Goal: Check status: Check status

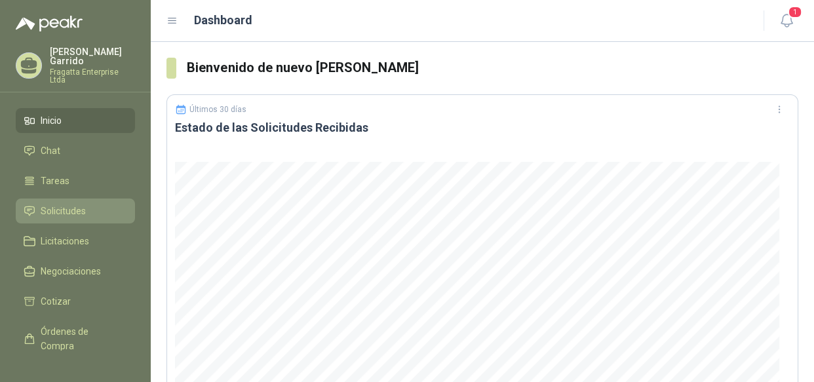
click at [66, 204] on span "Solicitudes" at bounding box center [63, 211] width 45 height 14
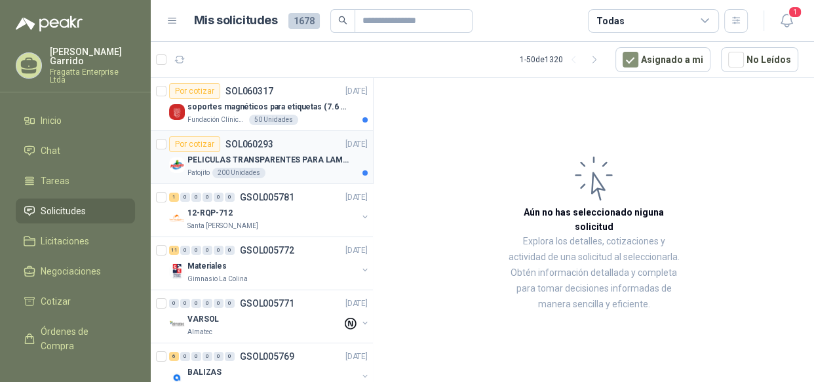
click at [287, 166] on div "PELICULAS TRANSPARENTES PARA LAMINADO EN CALIENTE" at bounding box center [277, 160] width 180 height 16
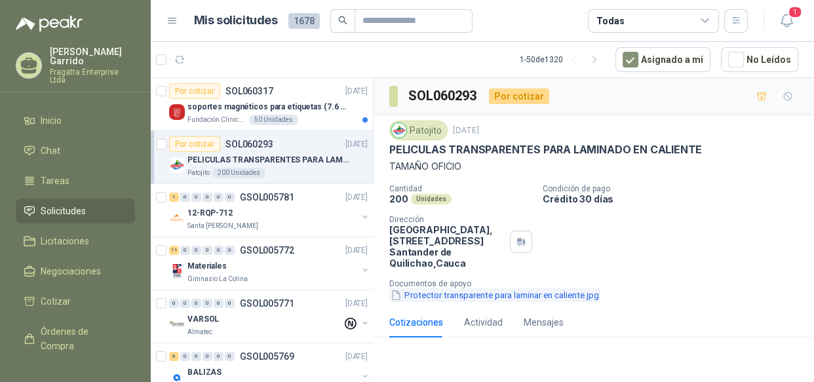
click at [543, 297] on button "Protector transparente para laminar en caliente.jpg" at bounding box center [494, 295] width 211 height 14
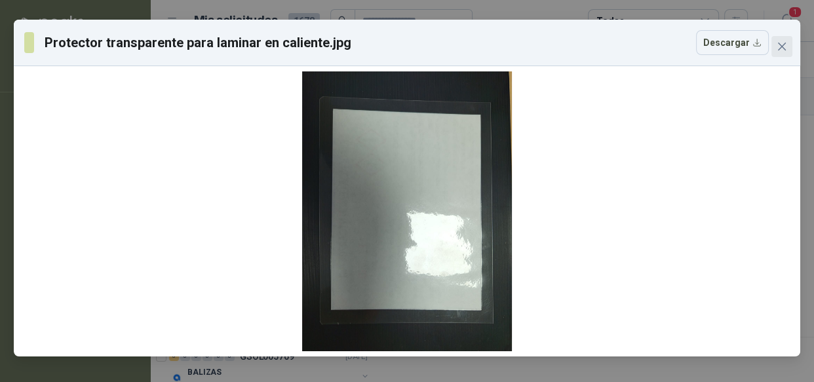
click at [785, 48] on icon "close" at bounding box center [781, 46] width 10 height 10
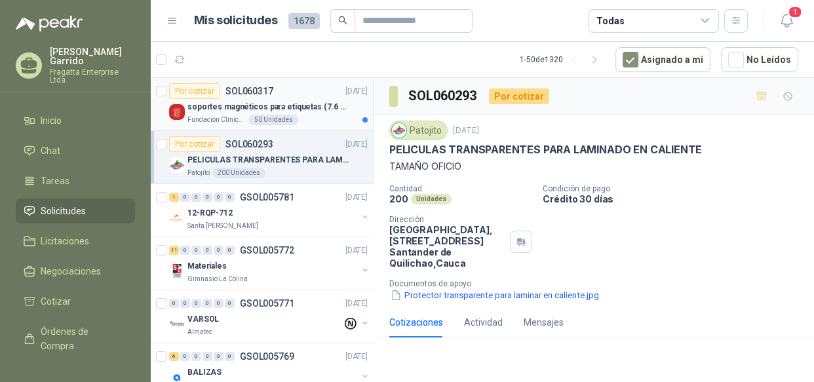
click at [307, 113] on div "soportes magnéticos para etiquetas (7.6 cm x 12.6 cm)" at bounding box center [277, 107] width 180 height 16
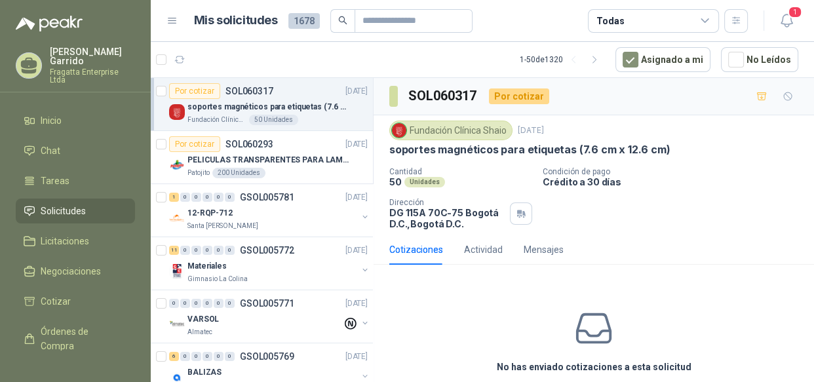
scroll to position [7, 0]
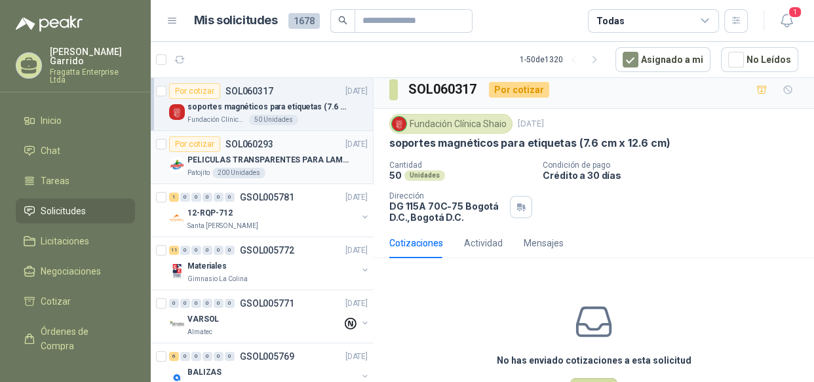
click at [296, 164] on p "PELICULAS TRANSPARENTES PARA LAMINADO EN CALIENTE" at bounding box center [268, 160] width 163 height 12
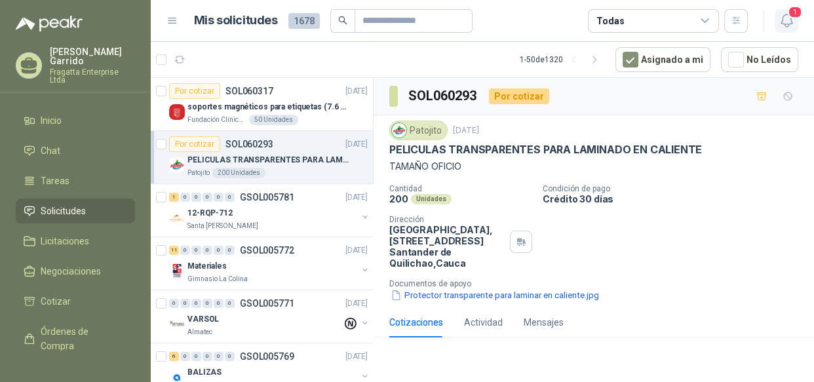
click at [786, 16] on icon "button" at bounding box center [786, 20] width 16 height 16
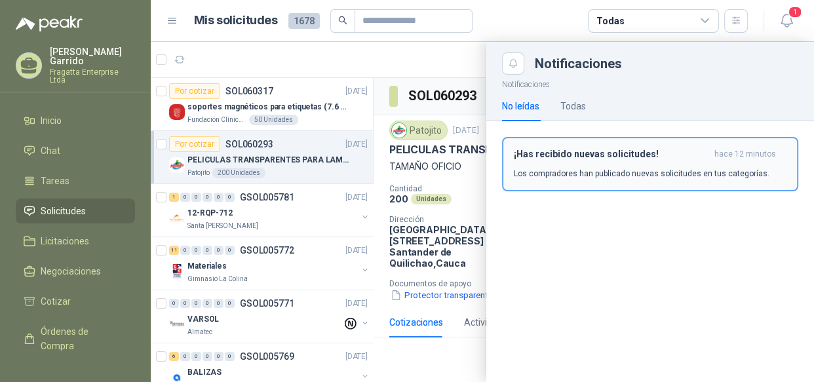
click at [601, 166] on div "¡Has recibido nuevas solicitudes! hace 12 minutos Los compradores han publicado…" at bounding box center [650, 164] width 273 height 31
